Goal: Find specific page/section: Find specific page/section

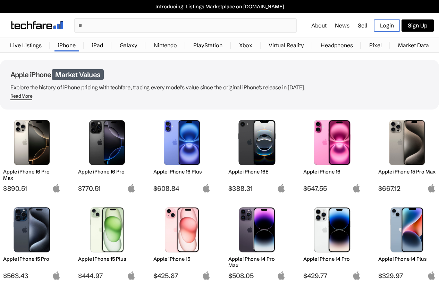
click at [150, 29] on input "text" at bounding box center [185, 26] width 221 height 14
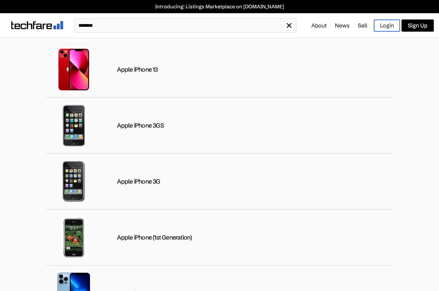
type input "********"
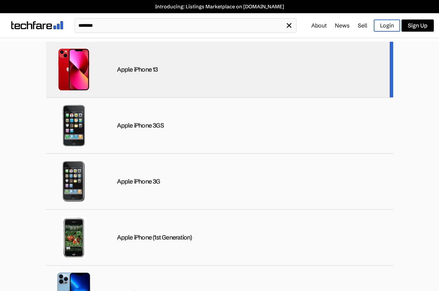
click at [160, 71] on div "Apple iPhone 13" at bounding box center [219, 70] width 347 height 56
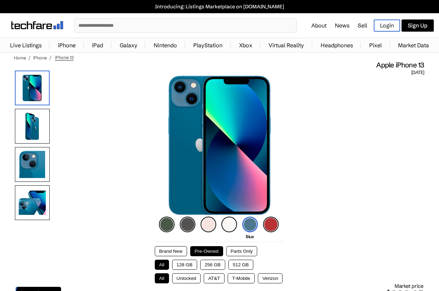
click at [60, 57] on span "iPhone 13" at bounding box center [64, 57] width 19 height 6
click at [65, 44] on link "iPhone" at bounding box center [66, 45] width 25 height 14
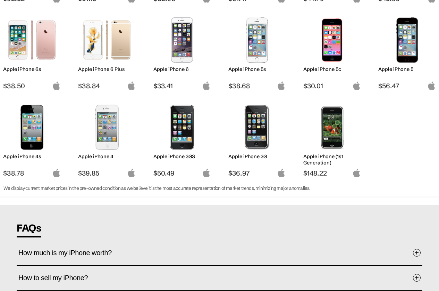
scroll to position [411, 0]
